Goal: Find contact information: Find contact information

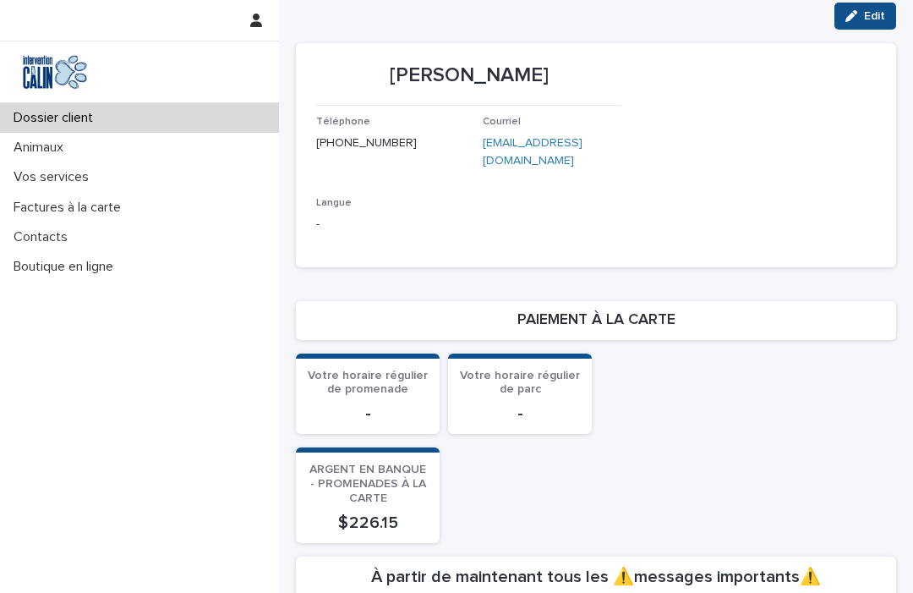
scroll to position [273, 0]
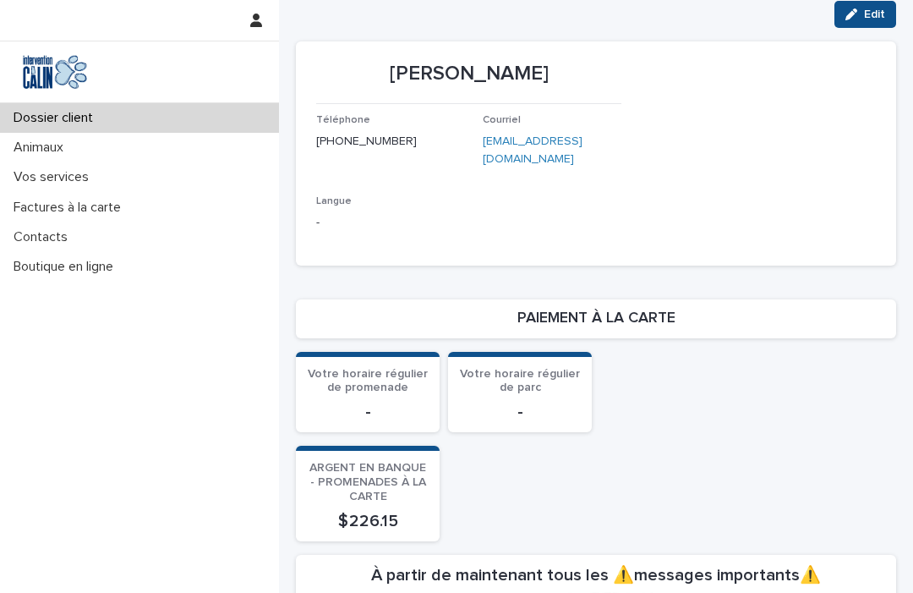
click at [76, 179] on p "Vos services" at bounding box center [55, 177] width 96 height 16
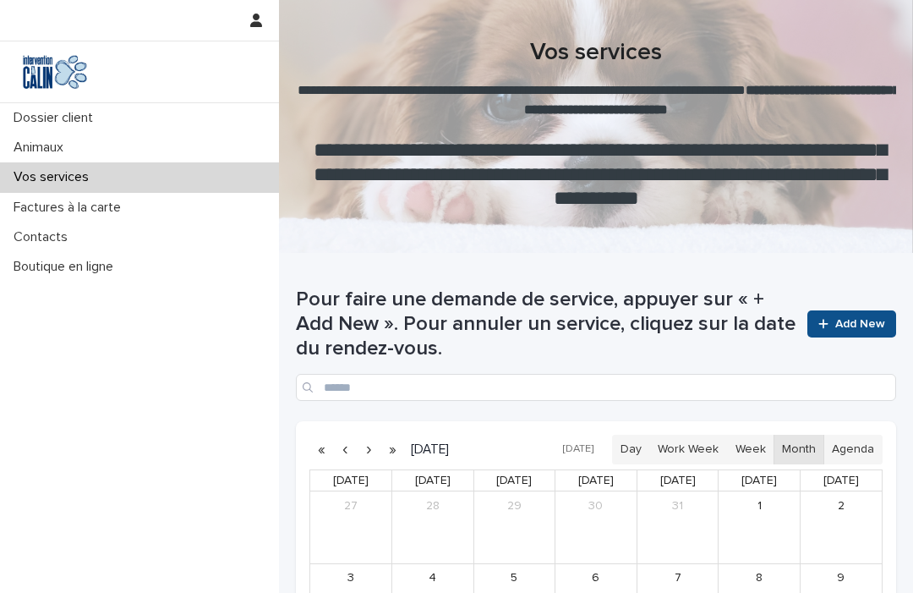
click at [57, 155] on p "Animaux" at bounding box center [42, 148] width 70 height 16
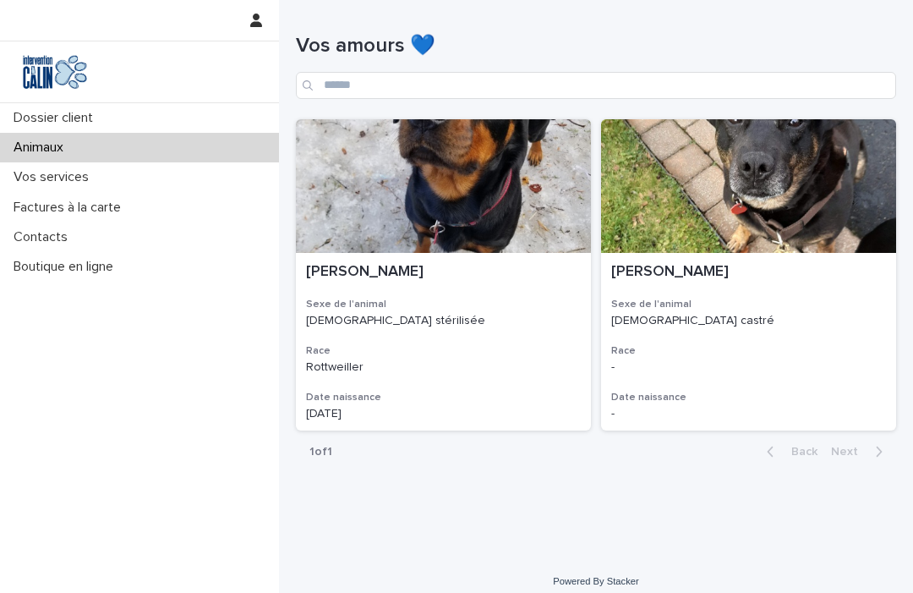
click at [91, 121] on p "Dossier client" at bounding box center [57, 118] width 100 height 16
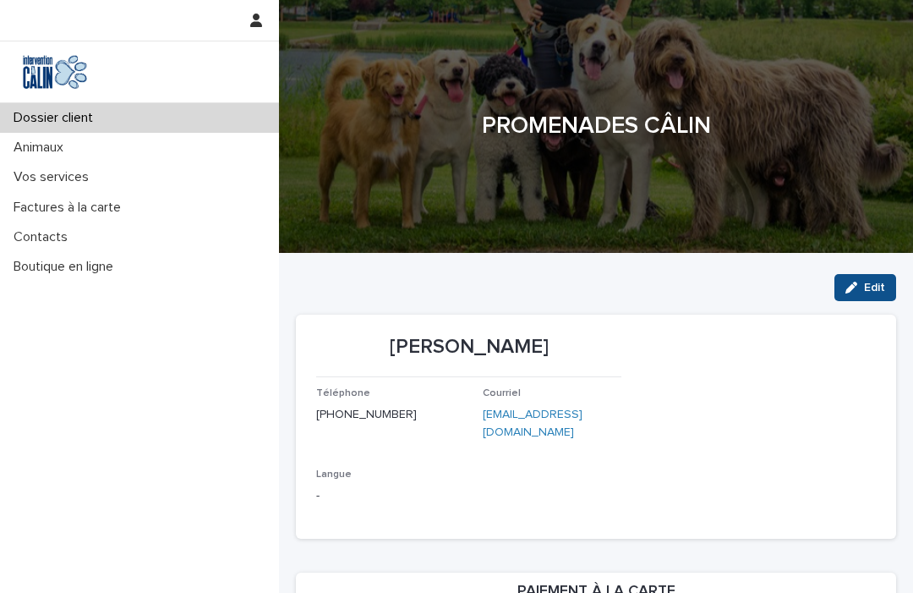
click at [47, 154] on p "Animaux" at bounding box center [42, 148] width 70 height 16
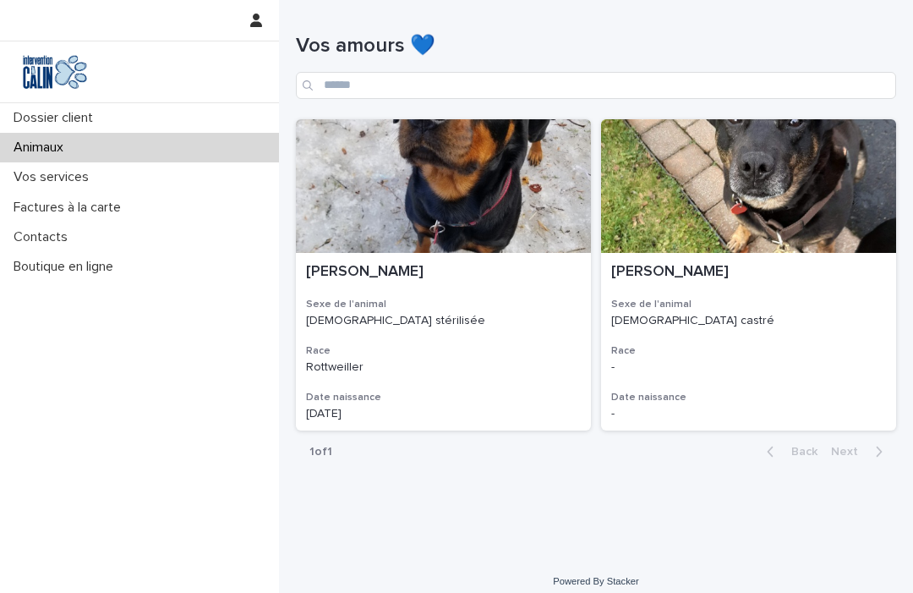
click at [78, 179] on p "Vos services" at bounding box center [55, 177] width 96 height 16
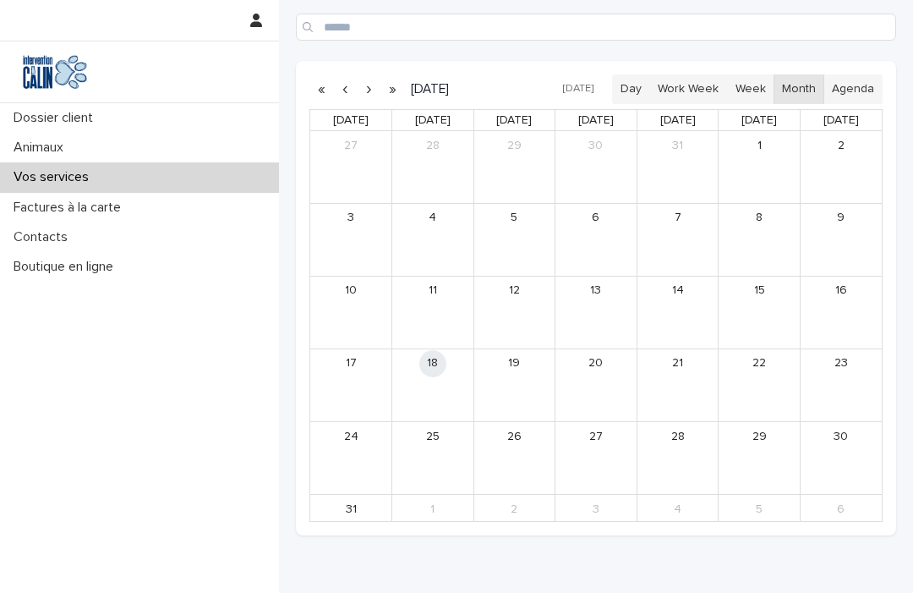
scroll to position [362, 0]
click at [118, 201] on p "Factures à la carte" at bounding box center [71, 208] width 128 height 16
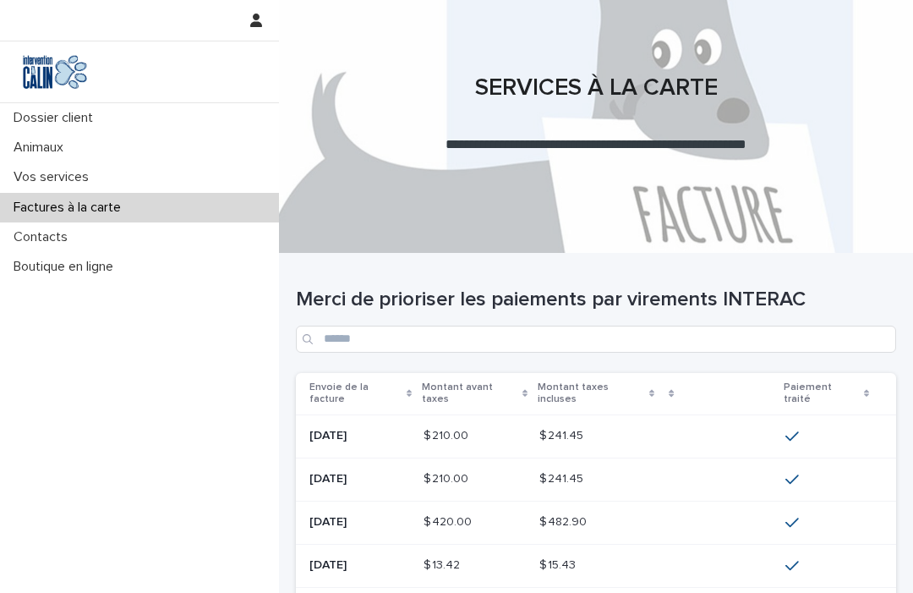
click at [40, 244] on p "Contacts" at bounding box center [44, 237] width 74 height 16
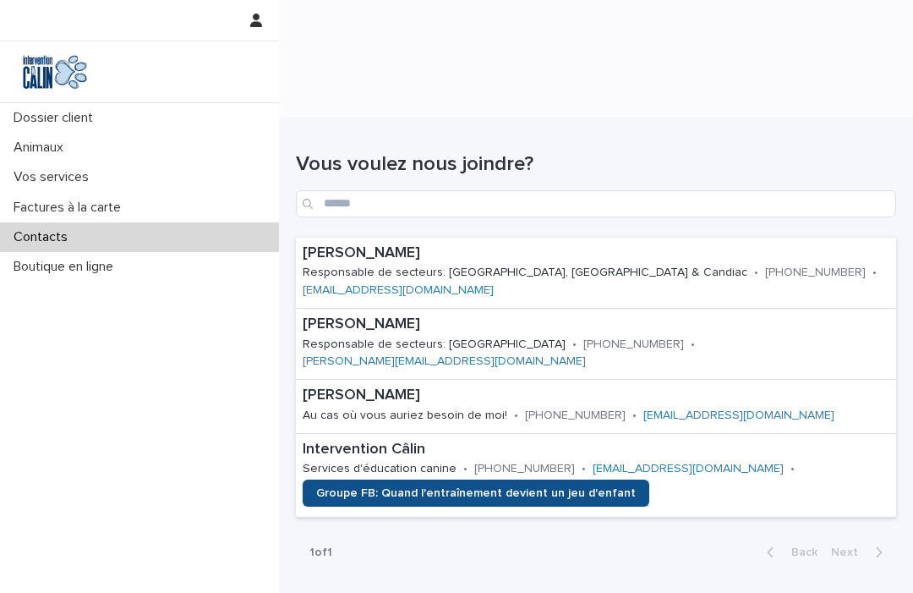
scroll to position [134, 0]
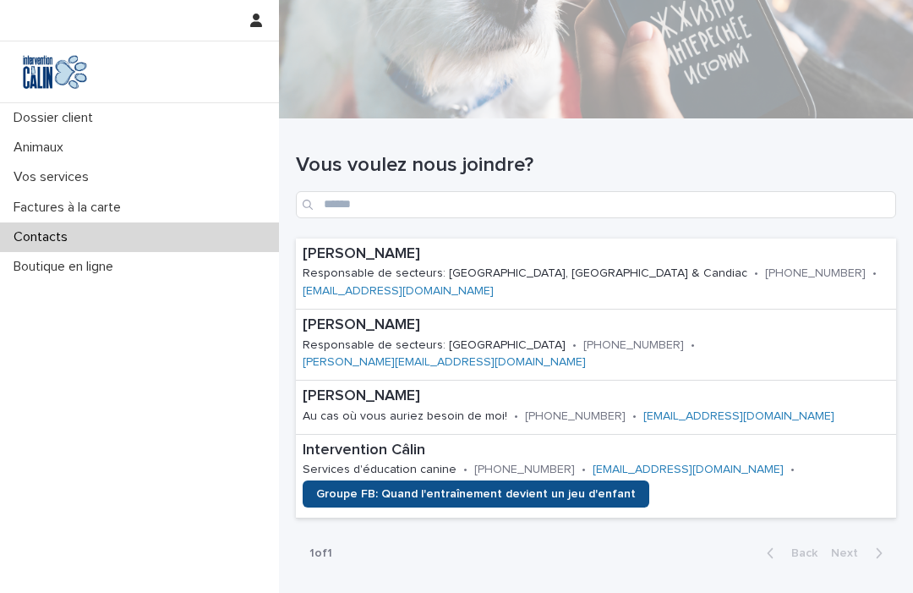
click at [912, 228] on html "Dossier client Animaux Vos services Factures à la carte Contacts Boutique en li…" at bounding box center [456, 296] width 913 height 593
click at [46, 152] on p "Animaux" at bounding box center [42, 148] width 70 height 16
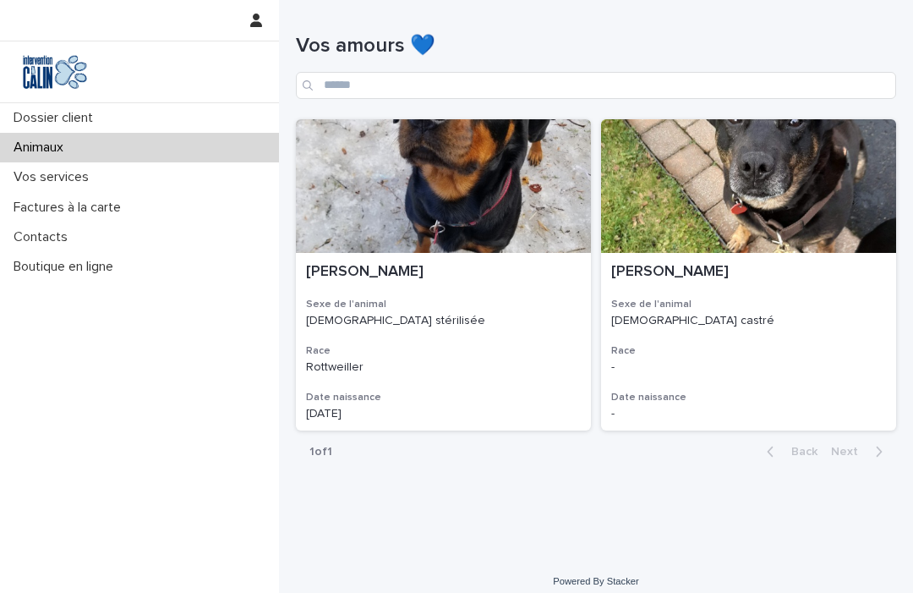
click at [74, 172] on p "Vos services" at bounding box center [55, 177] width 96 height 16
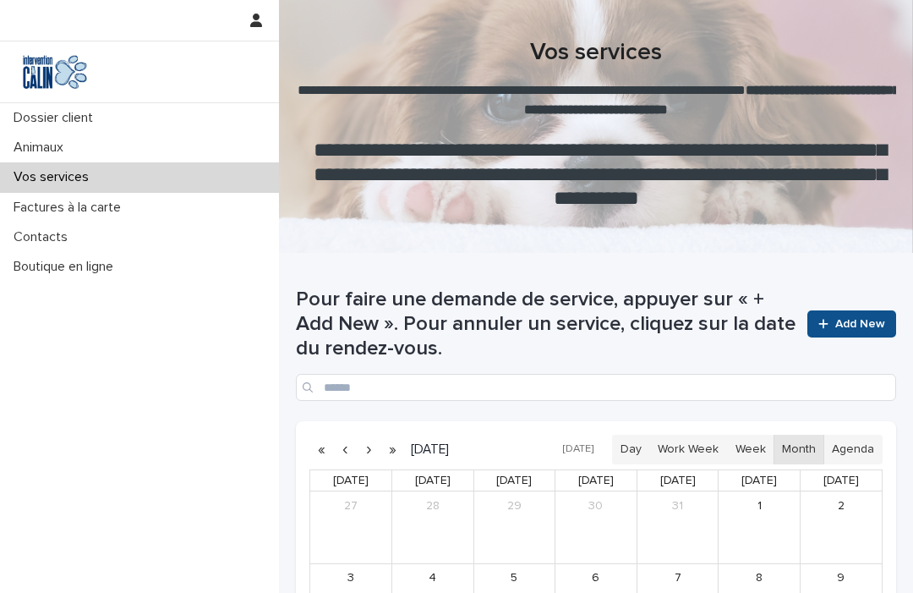
click at [67, 244] on div "Contacts" at bounding box center [139, 237] width 279 height 30
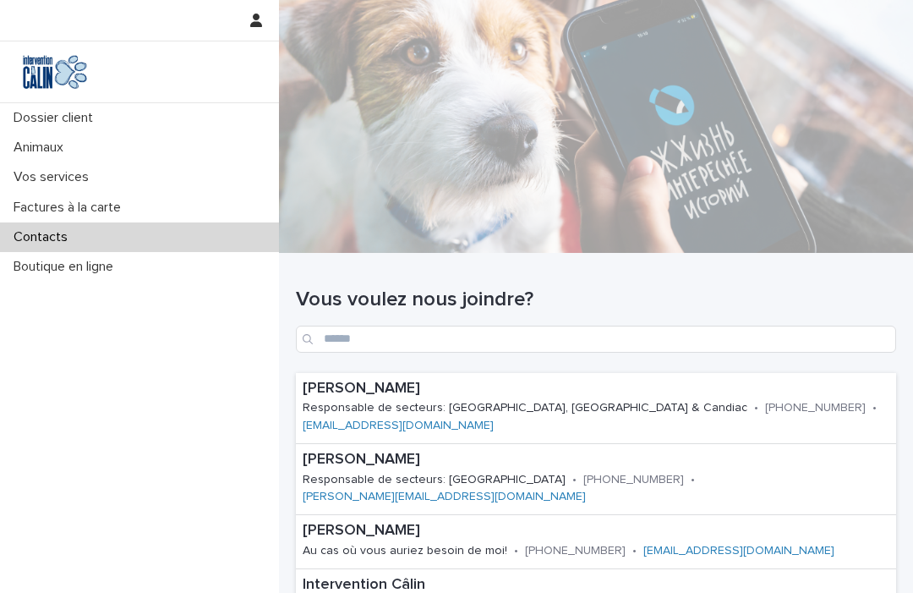
click at [494, 419] on link "[EMAIL_ADDRESS][DOMAIN_NAME]" at bounding box center [398, 425] width 191 height 12
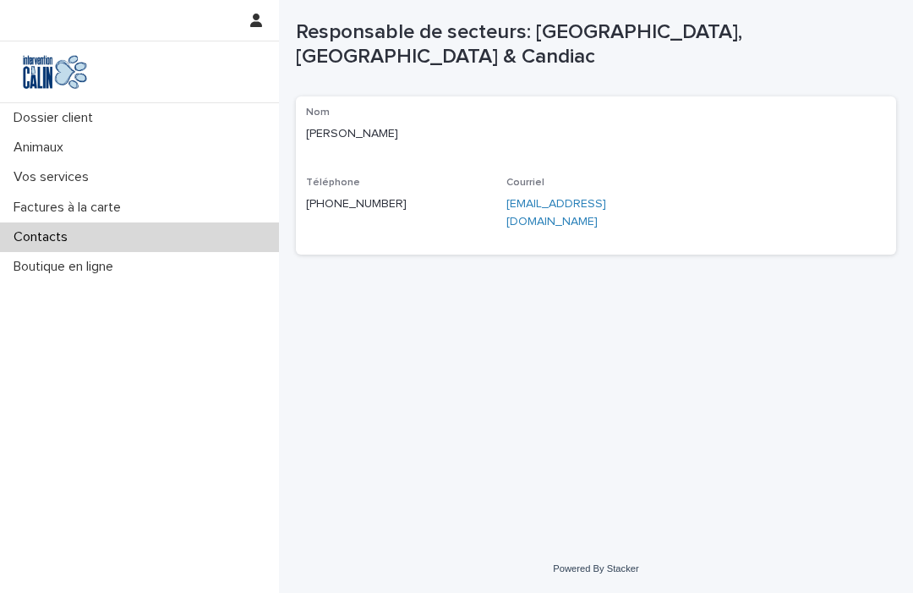
click at [606, 203] on link "[EMAIL_ADDRESS][DOMAIN_NAME]" at bounding box center [556, 213] width 100 height 30
click at [354, 198] on link "[PHONE_NUMBER]" at bounding box center [356, 204] width 101 height 12
